Goal: Navigation & Orientation: Understand site structure

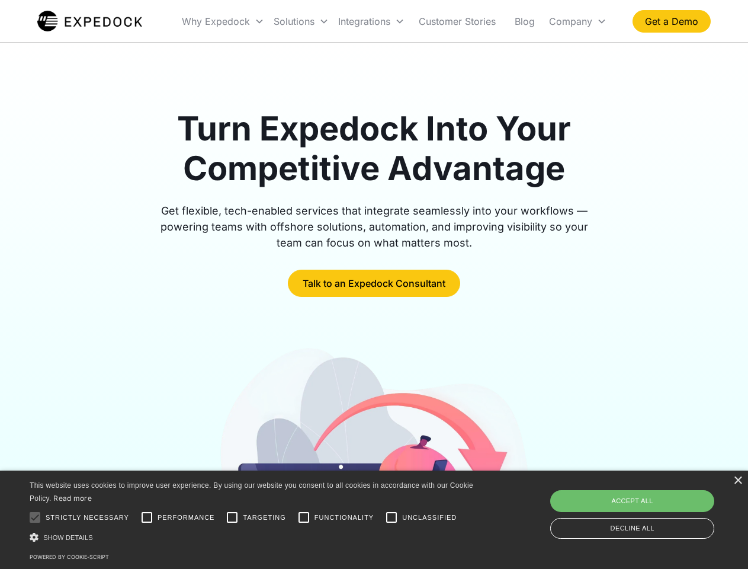
click at [395, 21] on div "Integrations" at bounding box center [372, 21] width 76 height 40
click at [223, 21] on div "Why Expedock" at bounding box center [216, 21] width 68 height 12
click at [301, 21] on div "Solutions" at bounding box center [294, 21] width 41 height 12
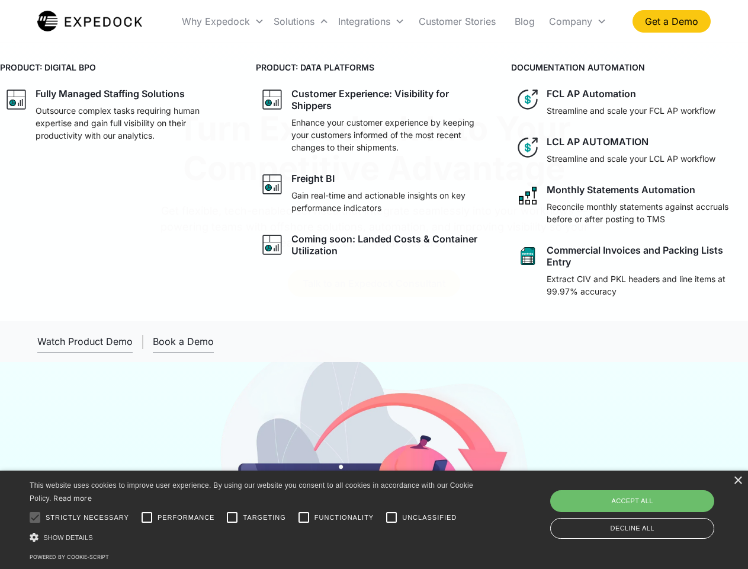
click at [371, 21] on div "Integrations" at bounding box center [364, 21] width 52 height 12
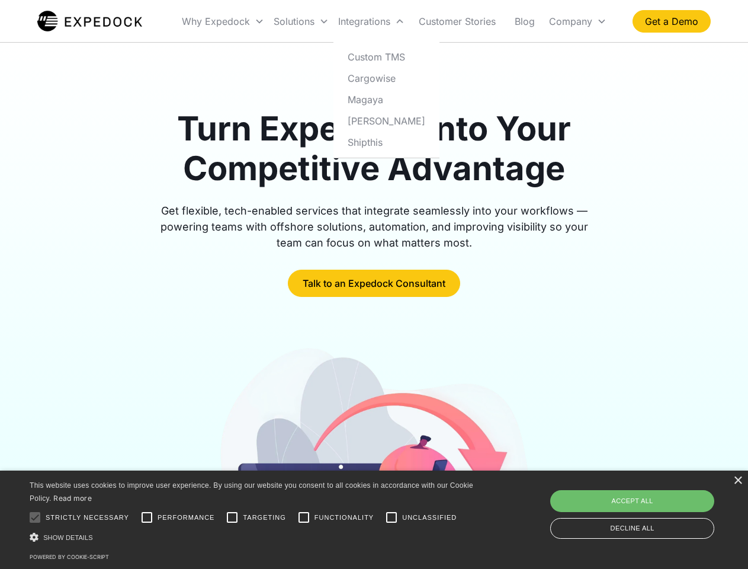
click at [578, 21] on div "Company" at bounding box center [570, 21] width 43 height 12
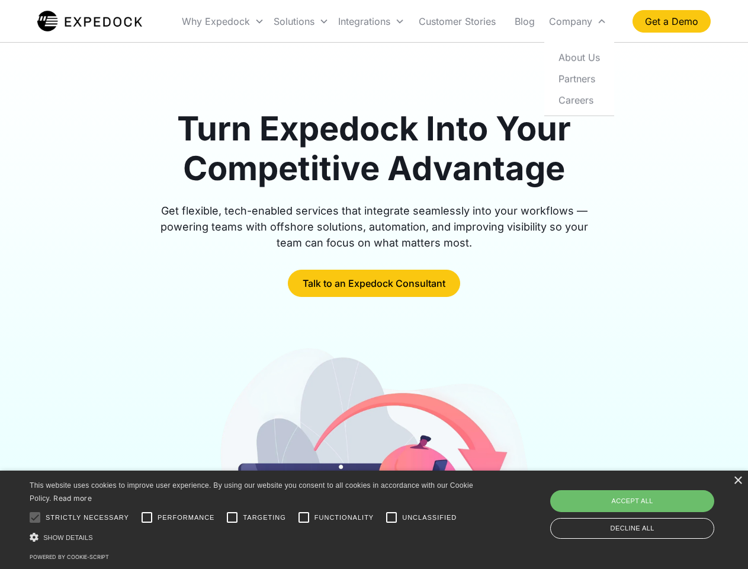
click at [35, 517] on div at bounding box center [35, 517] width 24 height 24
click at [147, 517] on input "Performance" at bounding box center [147, 517] width 24 height 24
checkbox input "true"
click at [232, 517] on input "Targeting" at bounding box center [232, 517] width 24 height 24
checkbox input "true"
